Goal: Navigation & Orientation: Find specific page/section

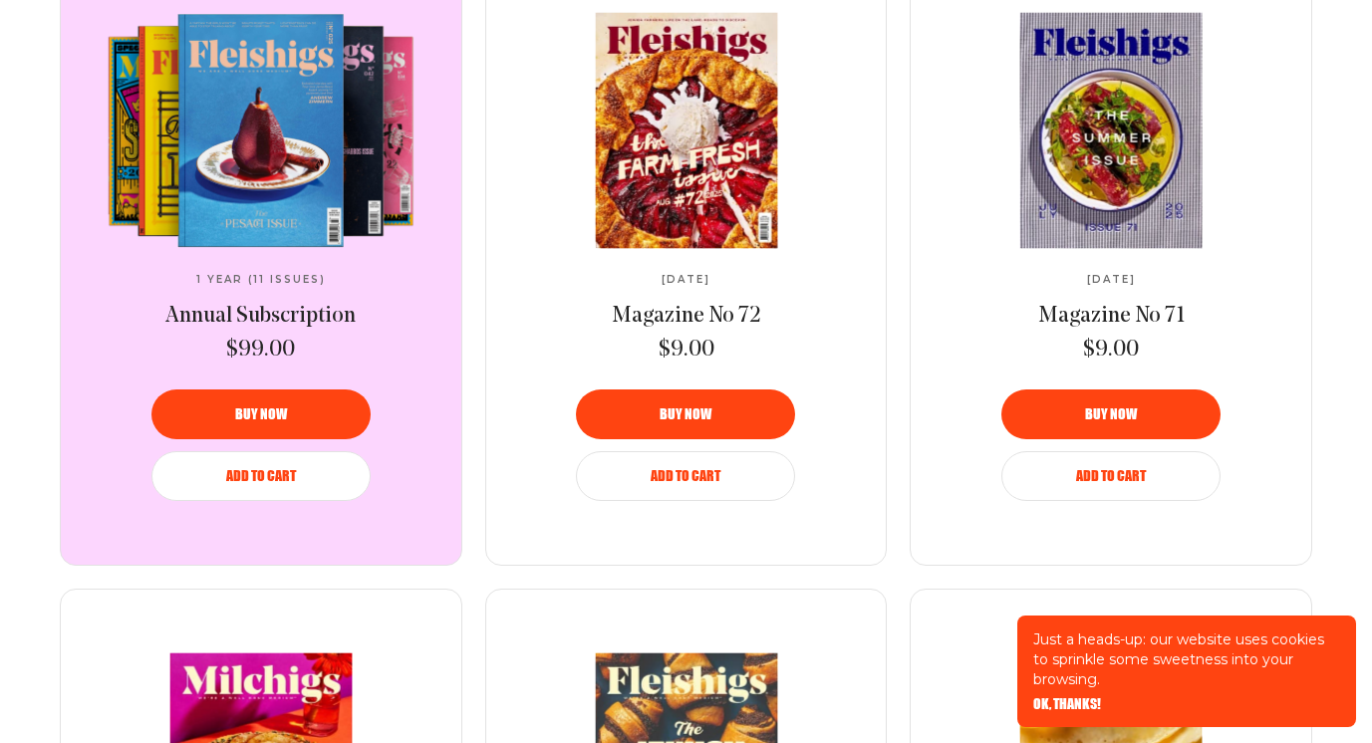
scroll to position [1525, 0]
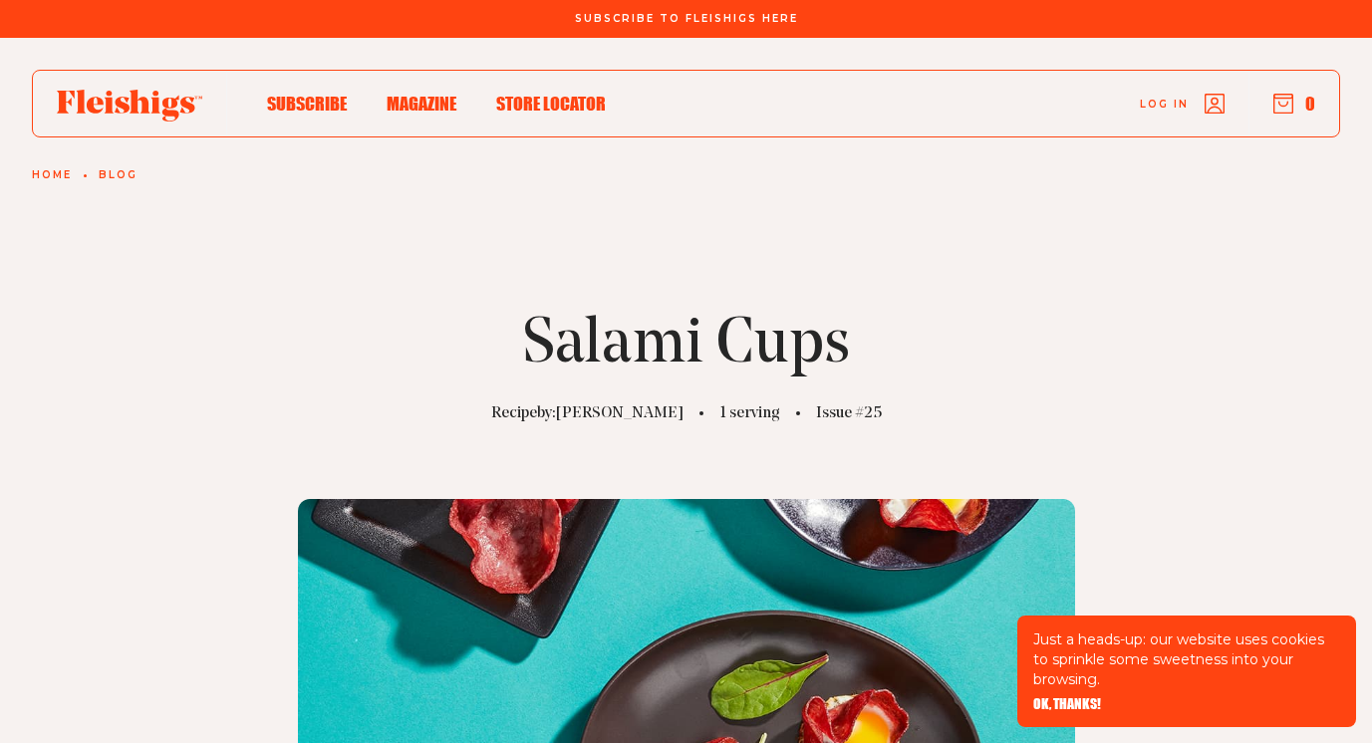
click at [613, 414] on p "Recipe by: Shifra Klein" at bounding box center [587, 414] width 192 height 24
click at [153, 107] on use at bounding box center [129, 106] width 145 height 32
click at [50, 179] on link "Home" at bounding box center [52, 175] width 40 height 12
